Goal: Information Seeking & Learning: Learn about a topic

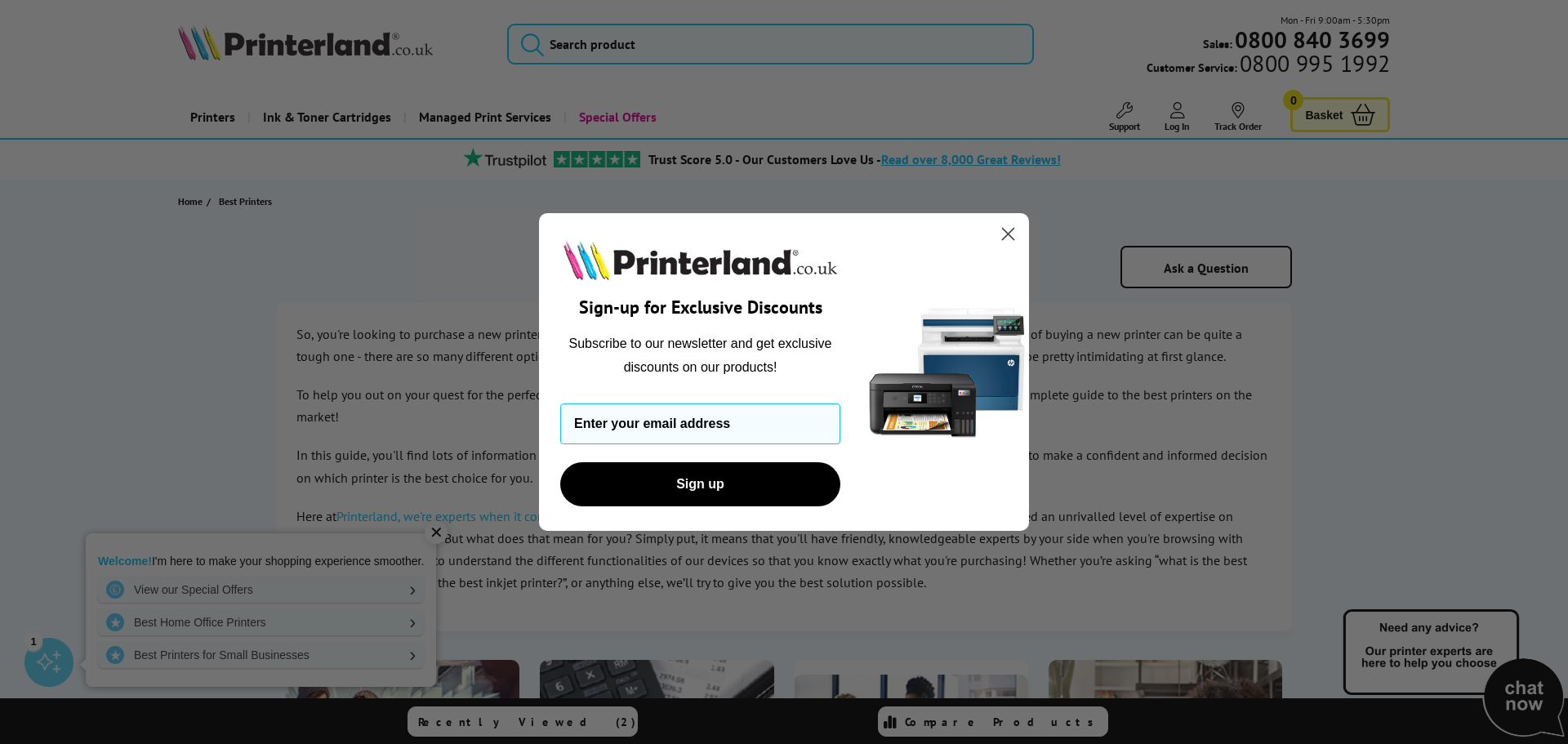
click at [1003, 231] on circle "Close dialog" at bounding box center [1009, 234] width 27 height 27
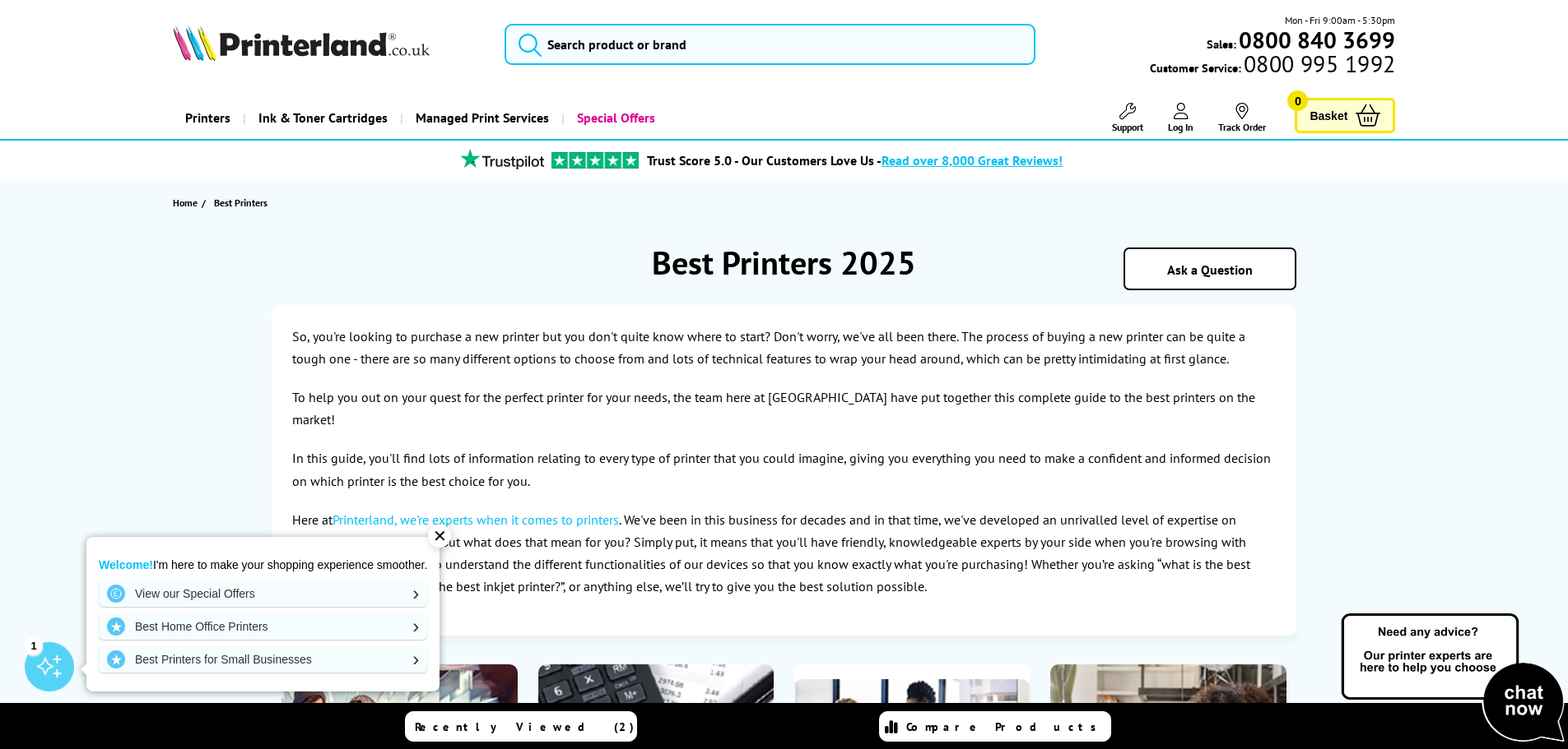
click at [442, 539] on div "✕" at bounding box center [438, 536] width 23 height 23
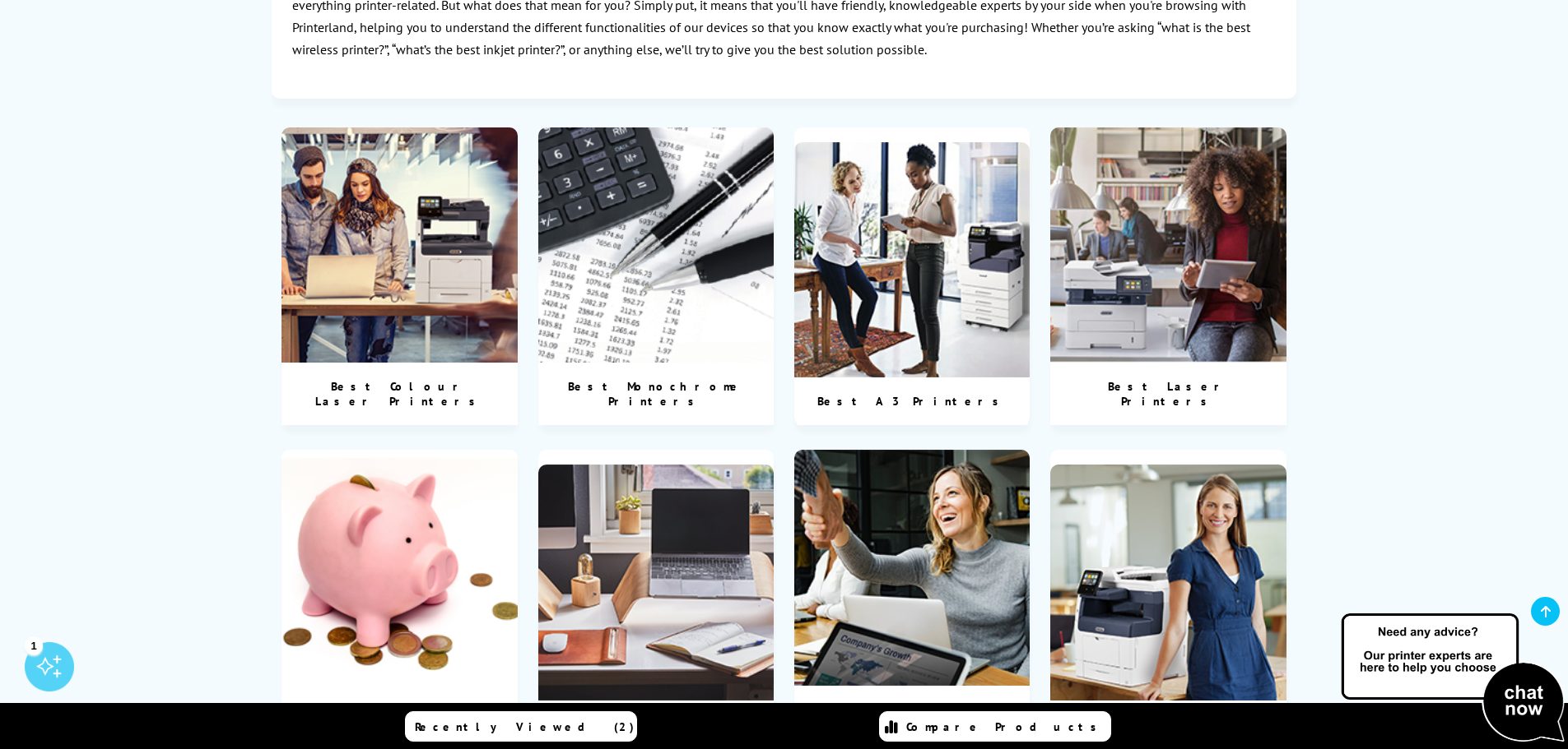
scroll to position [576, 0]
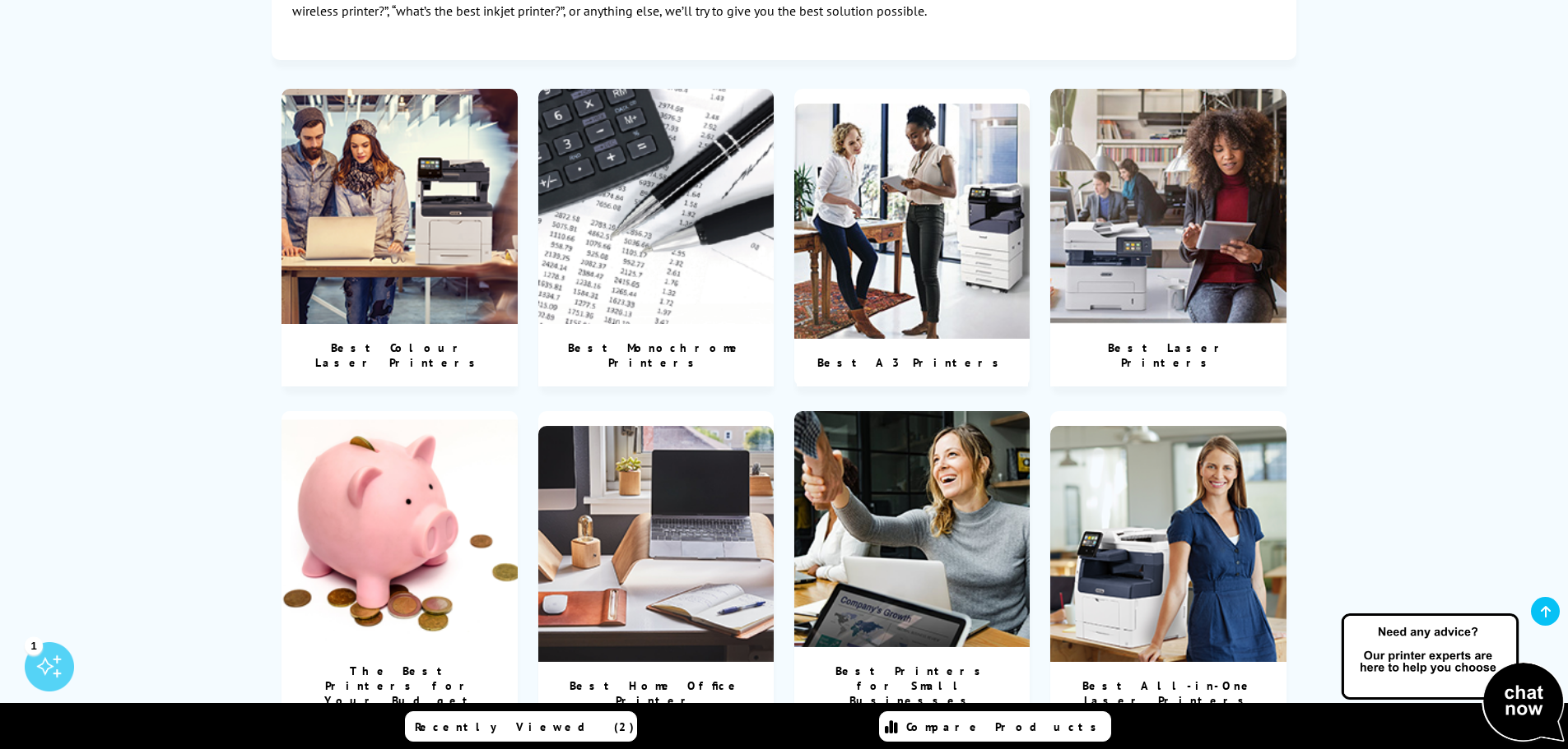
click at [658, 662] on div "Best Home Office Printer" at bounding box center [655, 693] width 236 height 63
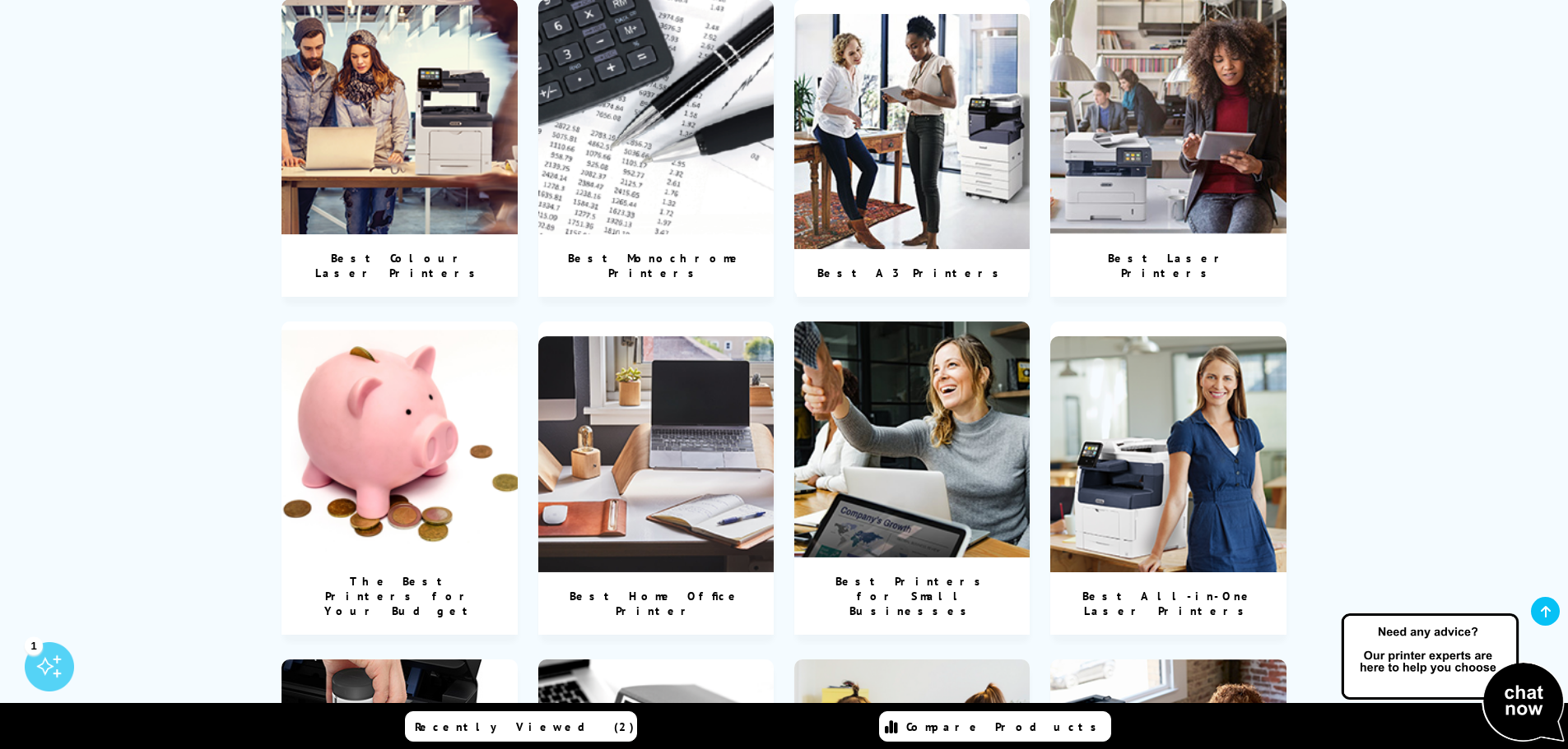
scroll to position [411, 0]
